Goal: Information Seeking & Learning: Learn about a topic

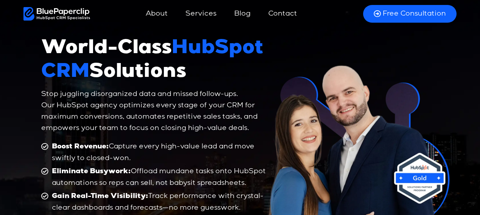
click at [155, 15] on link "About" at bounding box center [156, 13] width 36 height 17
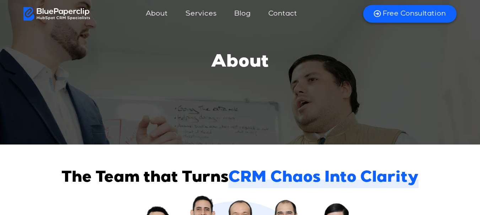
click at [246, 17] on link "Blog" at bounding box center [242, 13] width 31 height 17
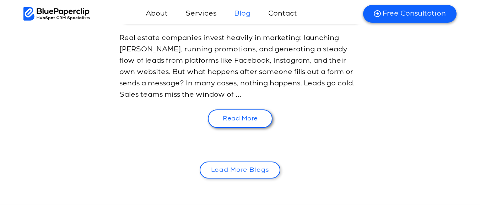
scroll to position [1243, 0]
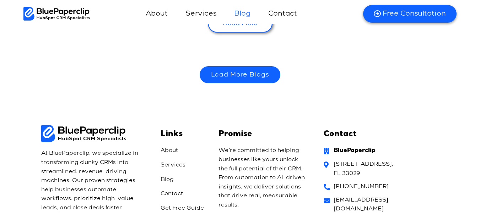
click at [241, 72] on link "Load More Blogs" at bounding box center [240, 74] width 81 height 17
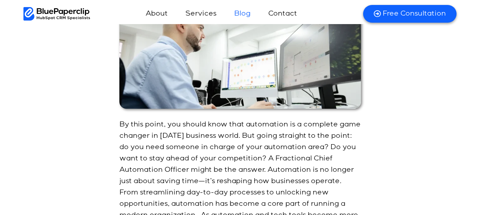
scroll to position [2450, 0]
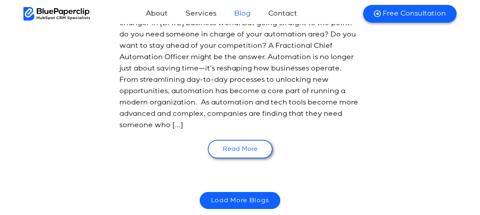
click at [243, 192] on link "Load More Blogs" at bounding box center [240, 200] width 81 height 17
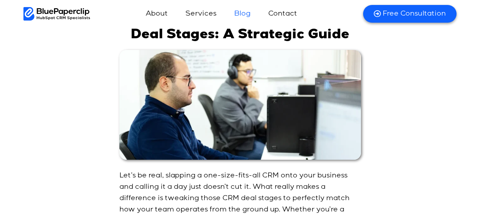
scroll to position [3550, 0]
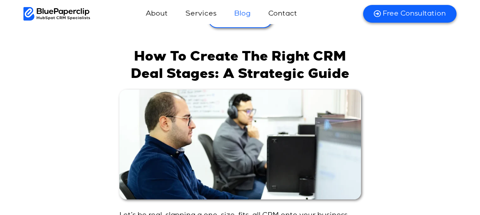
click at [253, 114] on img at bounding box center [239, 145] width 241 height 110
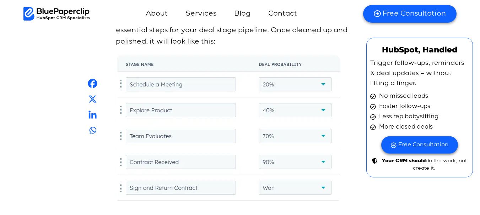
scroll to position [6390, 0]
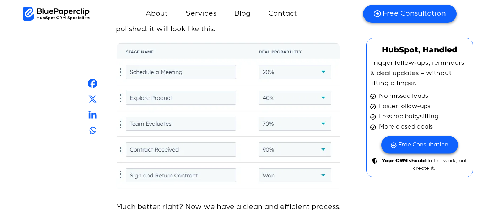
drag, startPoint x: 163, startPoint y: 86, endPoint x: 25, endPoint y: 104, distance: 138.9
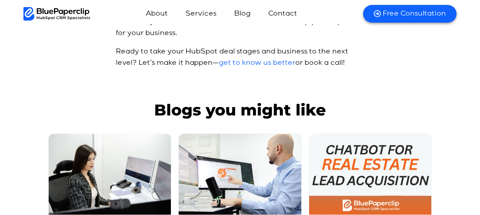
scroll to position [6603, 0]
